Goal: Use online tool/utility

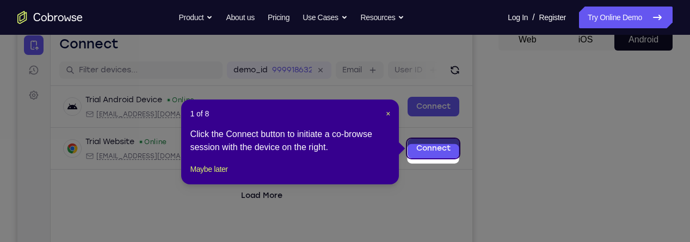
scroll to position [106, 0]
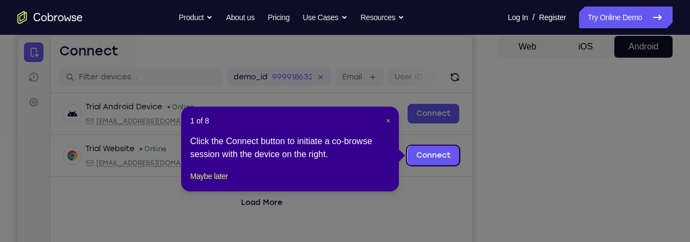
click at [389, 122] on span "×" at bounding box center [388, 120] width 4 height 9
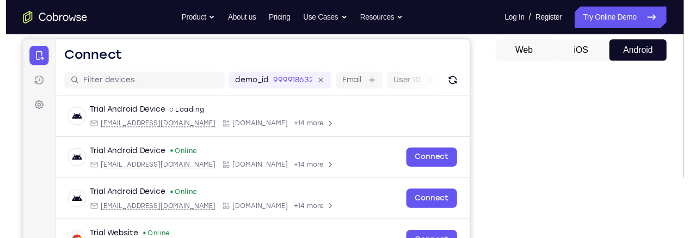
scroll to position [101, 0]
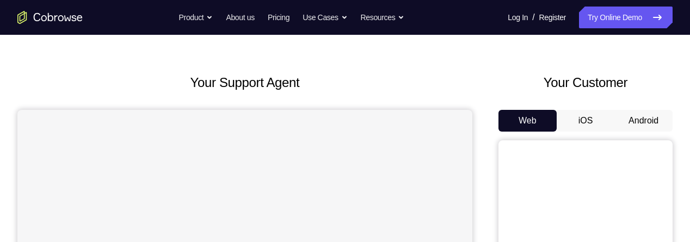
click at [644, 120] on button "Android" at bounding box center [643, 121] width 58 height 22
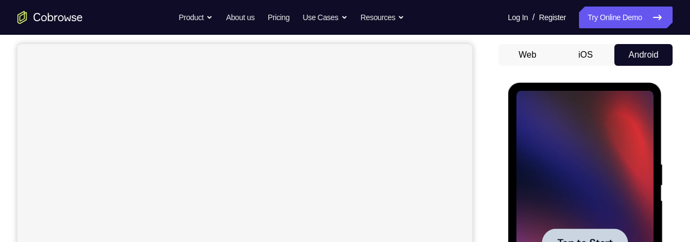
click at [590, 231] on div at bounding box center [584, 243] width 86 height 29
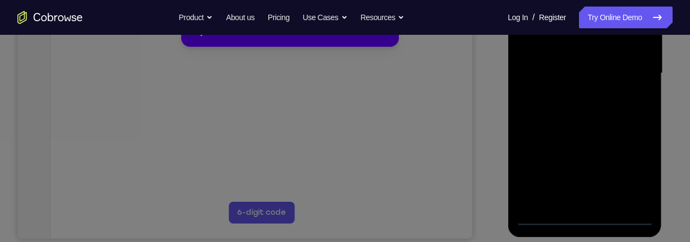
scroll to position [285, 0]
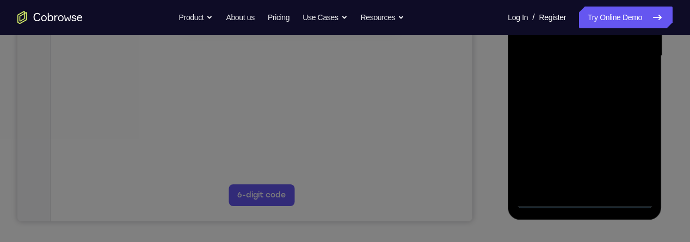
click at [586, 201] on icon at bounding box center [345, 83] width 690 height 318
click at [587, 202] on icon at bounding box center [345, 83] width 690 height 318
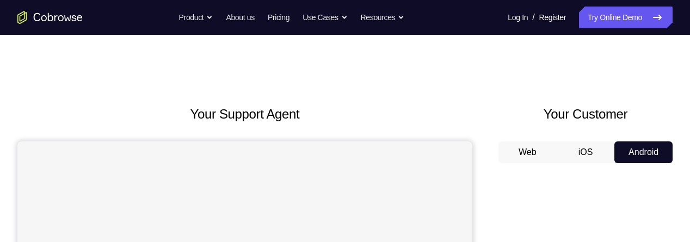
scroll to position [112, 0]
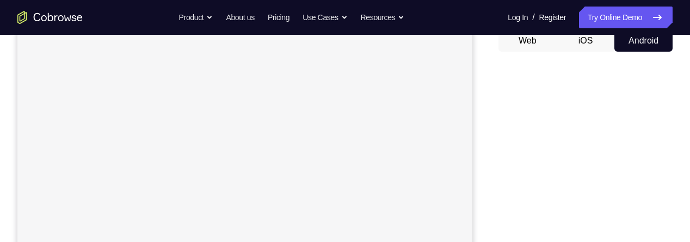
click at [649, 44] on button "Android" at bounding box center [643, 41] width 58 height 22
click at [537, 40] on button "Web" at bounding box center [527, 41] width 58 height 22
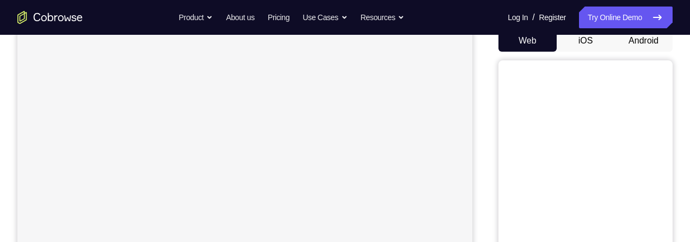
click at [648, 45] on button "Android" at bounding box center [643, 41] width 58 height 22
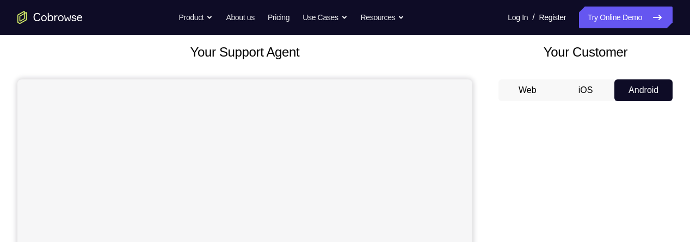
scroll to position [63, 0]
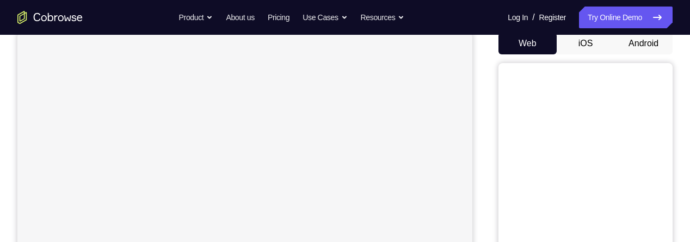
scroll to position [108, 0]
click at [651, 45] on button "Android" at bounding box center [643, 44] width 58 height 22
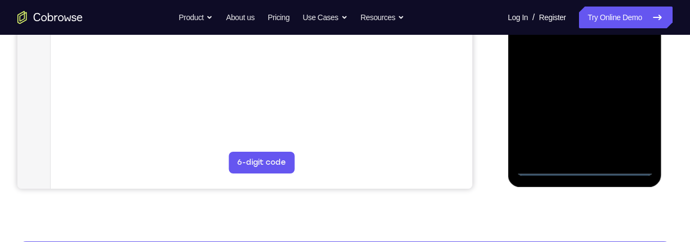
scroll to position [328, 0]
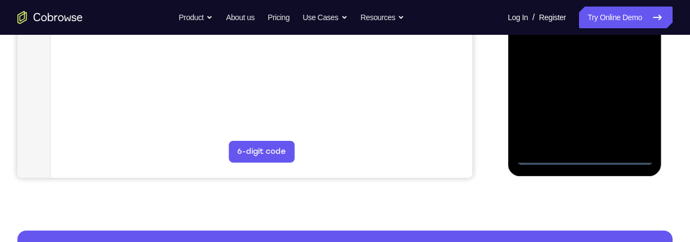
click at [586, 155] on div at bounding box center [584, 12] width 137 height 305
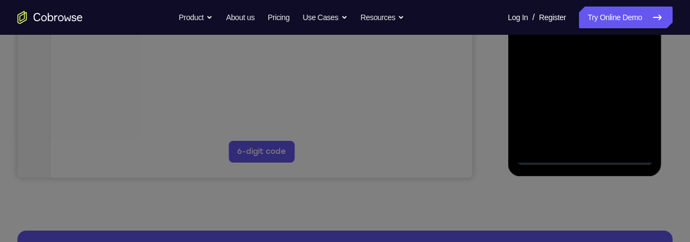
click at [631, 108] on icon at bounding box center [345, 61] width 690 height 361
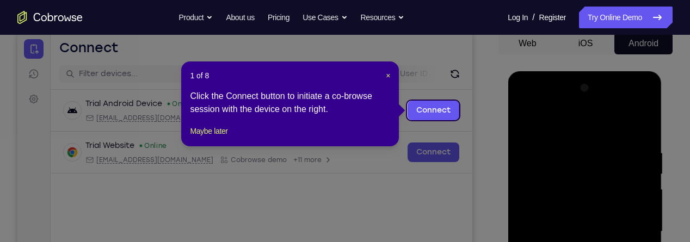
scroll to position [108, 0]
click at [387, 75] on span "×" at bounding box center [388, 76] width 4 height 9
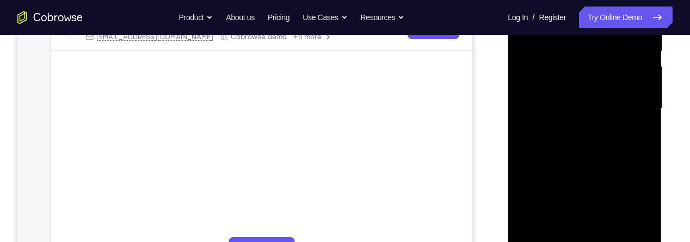
scroll to position [232, 0]
click at [635, 200] on div at bounding box center [584, 108] width 137 height 305
click at [635, 204] on div at bounding box center [584, 108] width 137 height 305
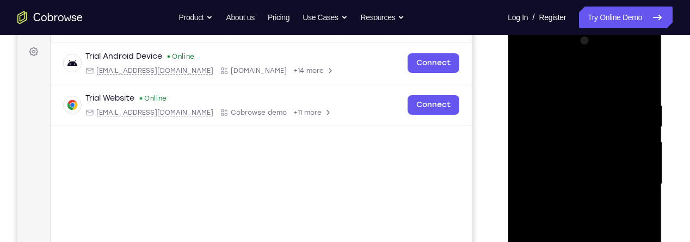
scroll to position [146, 0]
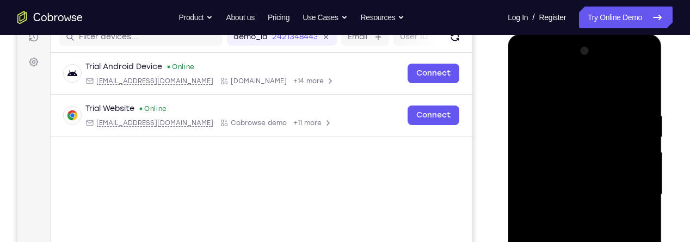
click at [568, 93] on div at bounding box center [584, 194] width 137 height 305
click at [632, 190] on div at bounding box center [584, 194] width 137 height 305
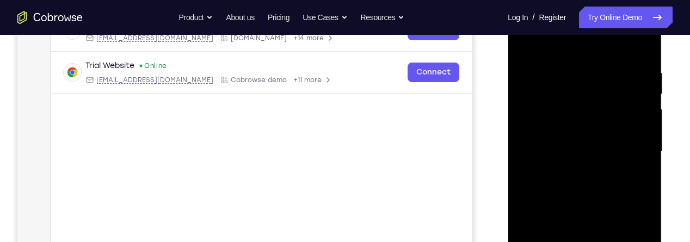
scroll to position [190, 0]
click at [578, 169] on div at bounding box center [584, 150] width 137 height 305
click at [610, 142] on div at bounding box center [584, 150] width 137 height 305
click at [606, 129] on div at bounding box center [584, 150] width 137 height 305
click at [605, 152] on div at bounding box center [584, 150] width 137 height 305
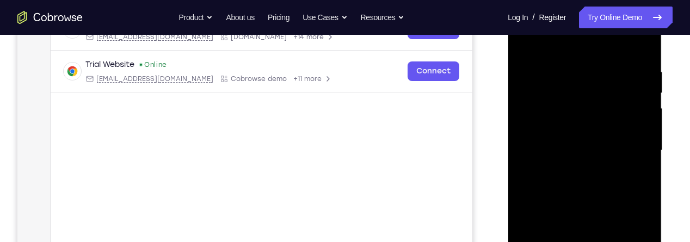
click at [600, 183] on div at bounding box center [584, 150] width 137 height 305
click at [599, 175] on div at bounding box center [584, 150] width 137 height 305
click at [604, 180] on div at bounding box center [584, 150] width 137 height 305
click at [600, 167] on div at bounding box center [584, 150] width 137 height 305
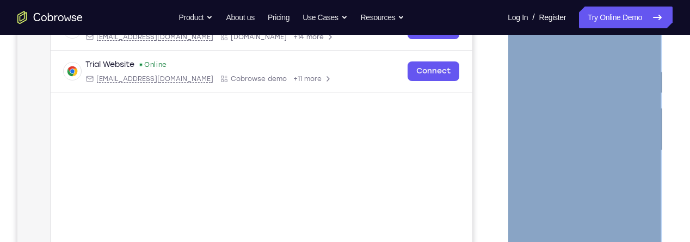
click at [588, 147] on div at bounding box center [584, 150] width 137 height 305
click at [593, 184] on div at bounding box center [584, 150] width 137 height 305
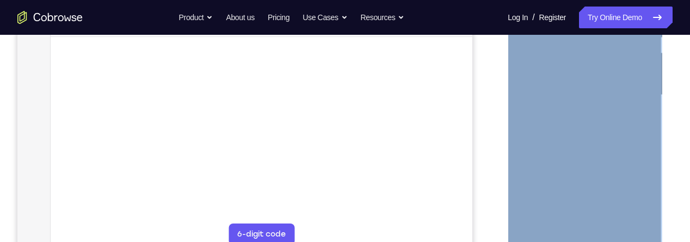
scroll to position [244, 0]
click at [602, 124] on div at bounding box center [584, 96] width 137 height 305
click at [600, 133] on div at bounding box center [584, 96] width 137 height 305
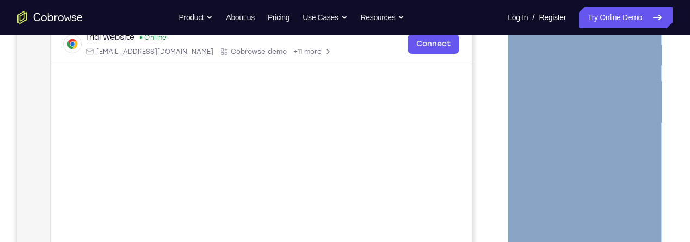
scroll to position [218, 0]
click at [604, 165] on div at bounding box center [584, 123] width 137 height 305
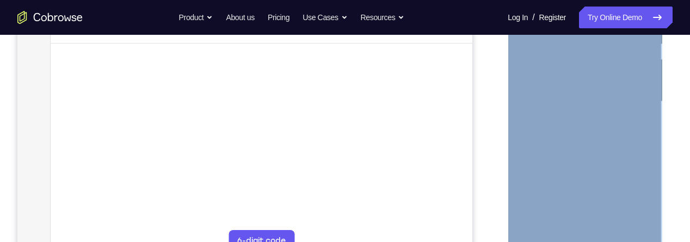
scroll to position [244, 0]
click at [611, 220] on div at bounding box center [584, 96] width 137 height 305
click at [605, 149] on div at bounding box center [584, 96] width 137 height 305
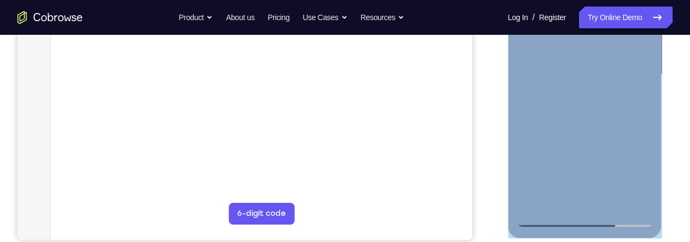
scroll to position [268, 0]
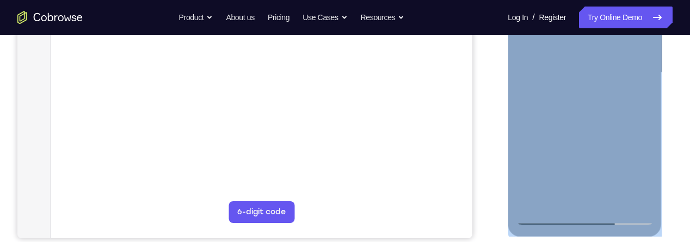
click at [551, 212] on div at bounding box center [584, 73] width 137 height 305
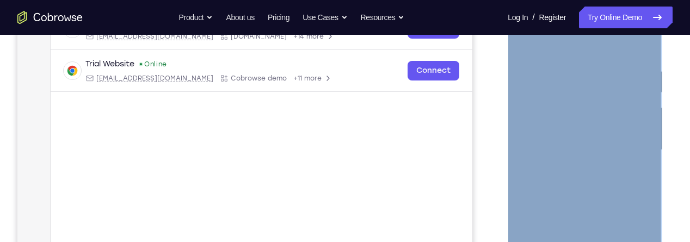
scroll to position [177, 0]
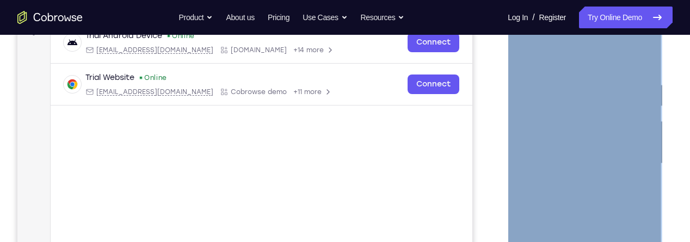
click at [529, 53] on div at bounding box center [584, 163] width 137 height 305
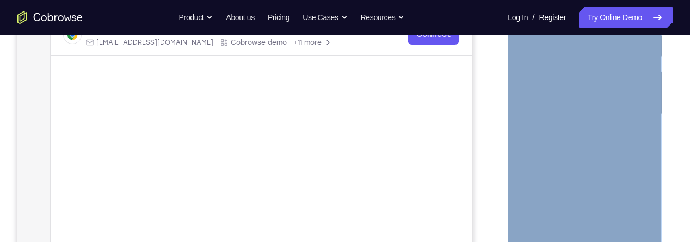
scroll to position [226, 0]
click at [529, 126] on div at bounding box center [584, 114] width 137 height 305
click at [644, 128] on div at bounding box center [584, 114] width 137 height 305
click at [645, 130] on div at bounding box center [584, 114] width 137 height 305
click at [638, 109] on div at bounding box center [584, 114] width 137 height 305
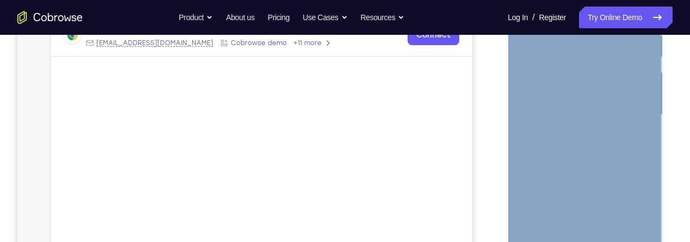
click at [643, 106] on div at bounding box center [584, 114] width 137 height 305
click at [645, 109] on div at bounding box center [584, 114] width 137 height 305
click at [645, 115] on div at bounding box center [584, 114] width 137 height 305
click at [643, 111] on div at bounding box center [584, 114] width 137 height 305
click at [638, 171] on div at bounding box center [584, 114] width 137 height 305
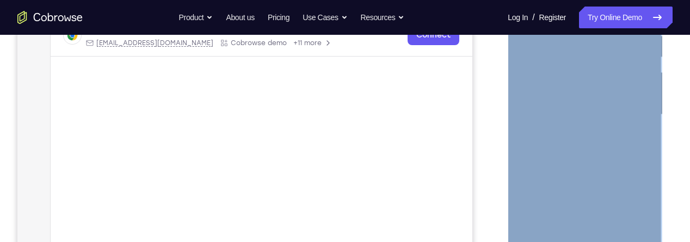
click at [644, 175] on div at bounding box center [584, 114] width 137 height 305
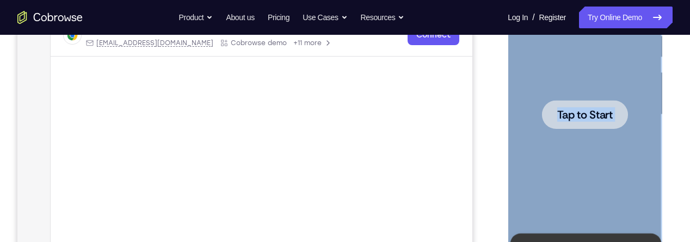
click at [601, 118] on span "Tap to Start" at bounding box center [585, 114] width 56 height 11
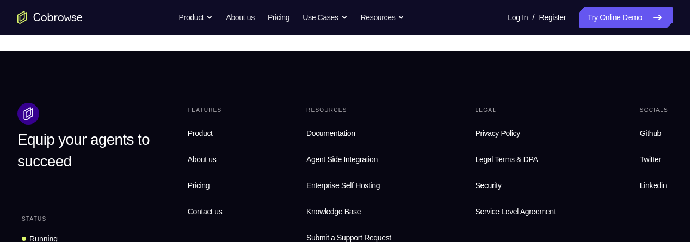
click at [670, 108] on div "Socials" at bounding box center [654, 110] width 37 height 15
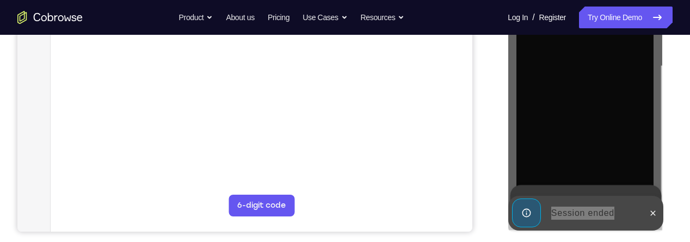
scroll to position [272, 0]
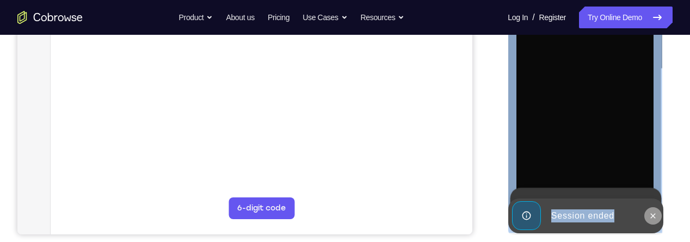
click at [652, 218] on icon at bounding box center [652, 216] width 9 height 9
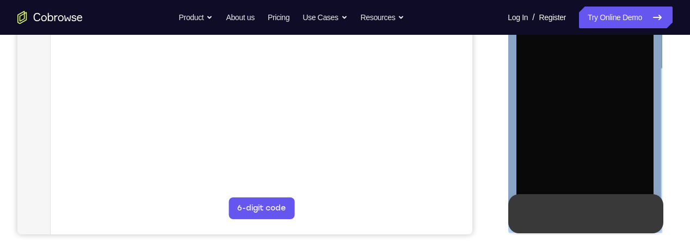
click at [654, 214] on icon at bounding box center [652, 214] width 9 height 9
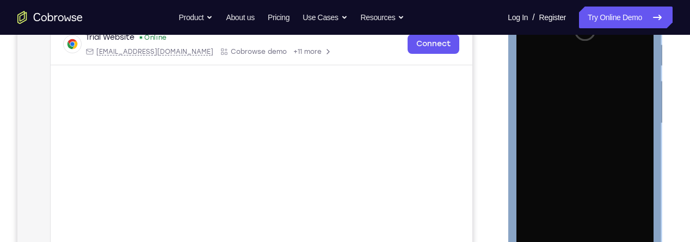
scroll to position [202, 0]
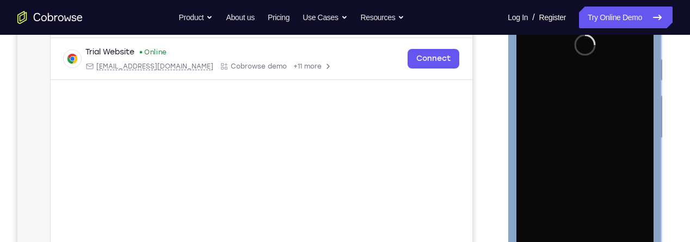
click at [615, 151] on div at bounding box center [584, 138] width 137 height 305
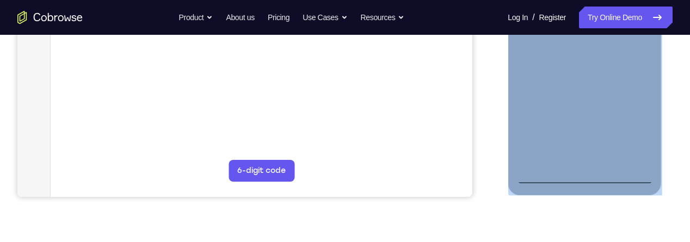
scroll to position [336, 0]
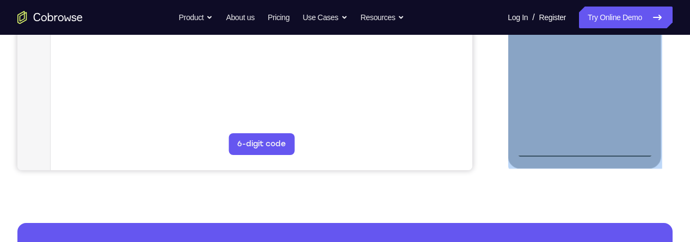
click at [587, 143] on div at bounding box center [584, 5] width 137 height 305
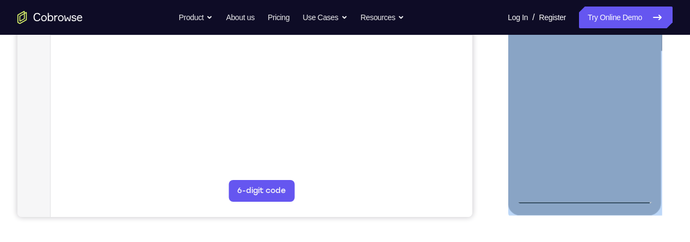
scroll to position [289, 0]
click at [586, 195] on div at bounding box center [584, 51] width 137 height 305
click at [641, 151] on div at bounding box center [584, 51] width 137 height 305
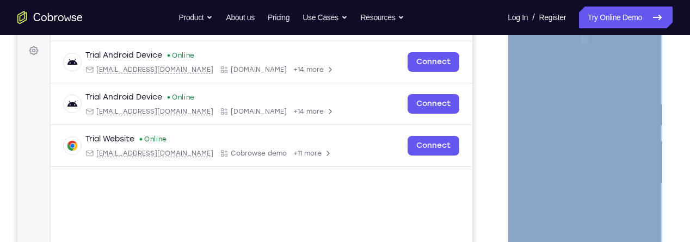
scroll to position [152, 0]
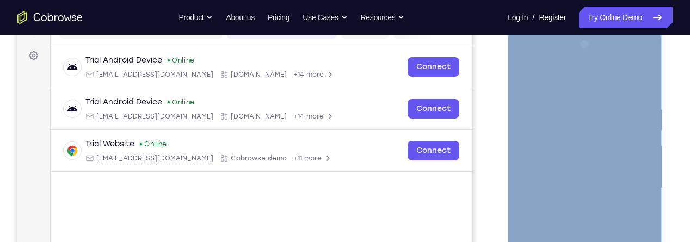
click at [546, 80] on div at bounding box center [584, 188] width 137 height 305
click at [635, 184] on div at bounding box center [584, 188] width 137 height 305
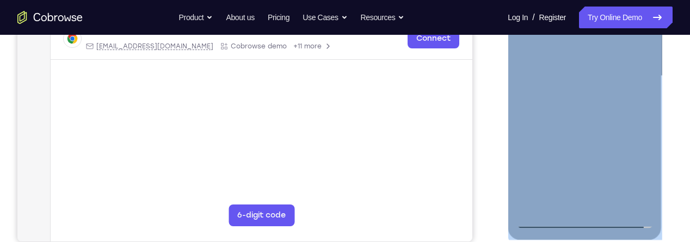
scroll to position [268, 0]
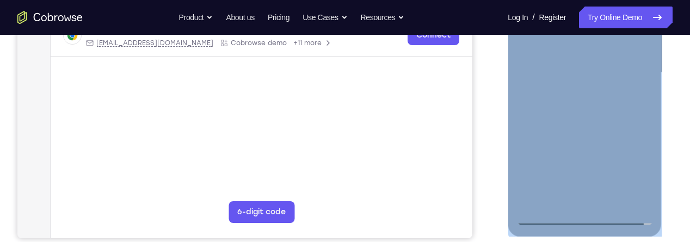
click at [571, 199] on div at bounding box center [584, 73] width 137 height 305
click at [611, 58] on div at bounding box center [584, 73] width 137 height 305
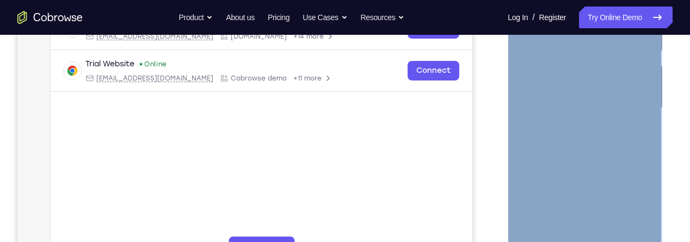
scroll to position [230, 0]
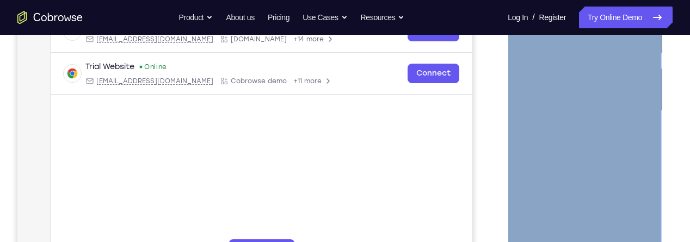
click at [596, 82] on div at bounding box center [584, 111] width 137 height 305
click at [611, 107] on div at bounding box center [584, 111] width 137 height 305
click at [606, 109] on div at bounding box center [584, 111] width 137 height 305
